Goal: Transaction & Acquisition: Obtain resource

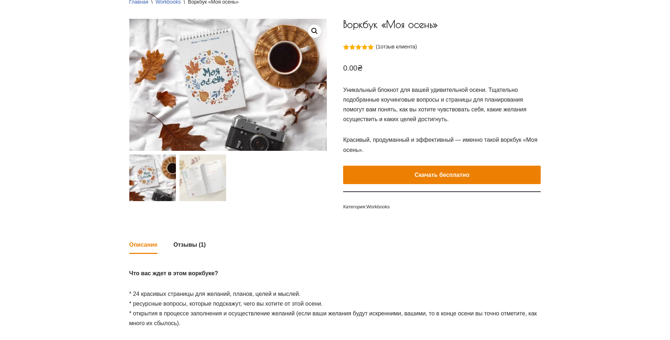
scroll to position [72, 0]
click at [265, 172] on e-page-transition at bounding box center [335, 170] width 670 height 340
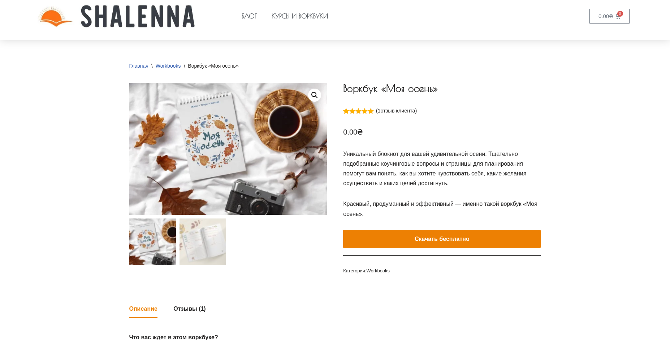
scroll to position [0, 0]
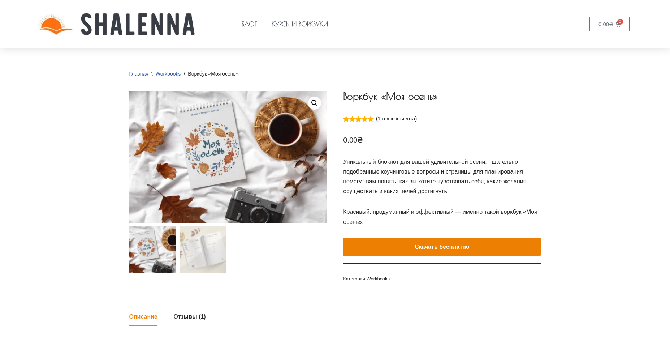
click at [265, 222] on button "Скачать бесплатно" at bounding box center [442, 246] width 198 height 19
drag, startPoint x: 413, startPoint y: 250, endPoint x: 420, endPoint y: 250, distance: 6.2
click at [413, 250] on button "Скачать бесплатно" at bounding box center [442, 246] width 198 height 19
click at [474, 245] on button "Скачать бесплатно" at bounding box center [442, 246] width 198 height 19
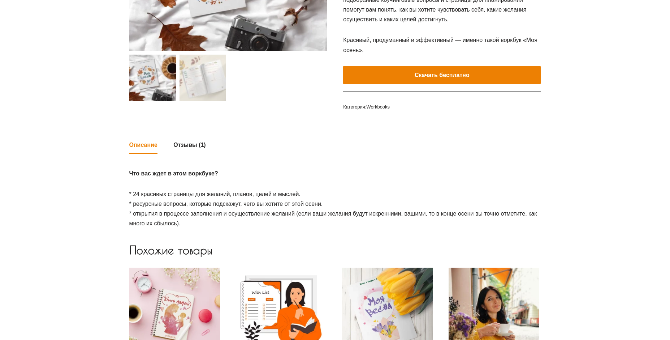
scroll to position [217, 0]
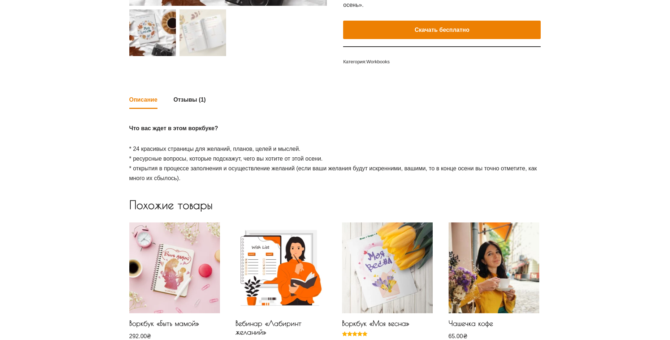
click at [195, 100] on e-page-transition at bounding box center [335, 170] width 670 height 340
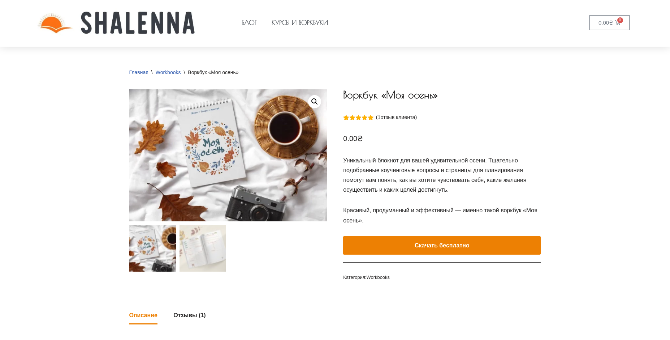
scroll to position [0, 0]
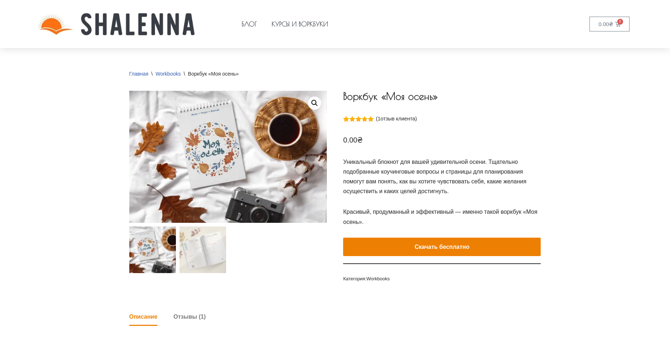
click at [189, 320] on link "Отзывы (1)" at bounding box center [189, 317] width 32 height 16
click at [407, 239] on e-page-transition at bounding box center [335, 170] width 670 height 340
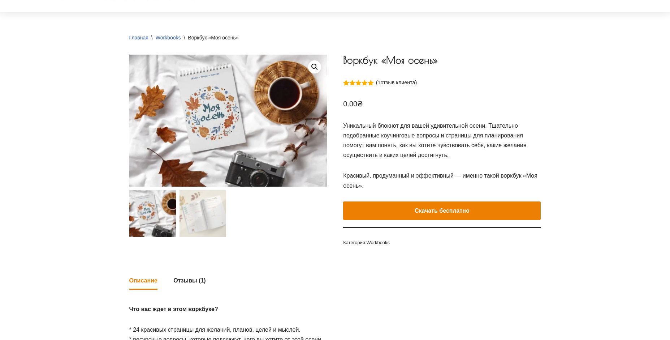
scroll to position [72, 0]
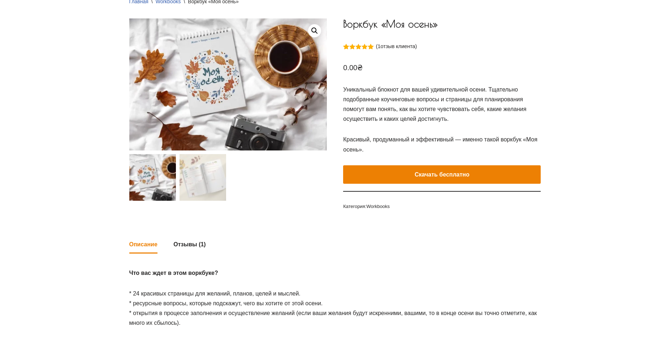
click at [448, 172] on button "Скачать бесплатно" at bounding box center [442, 174] width 198 height 19
